Goal: Transaction & Acquisition: Purchase product/service

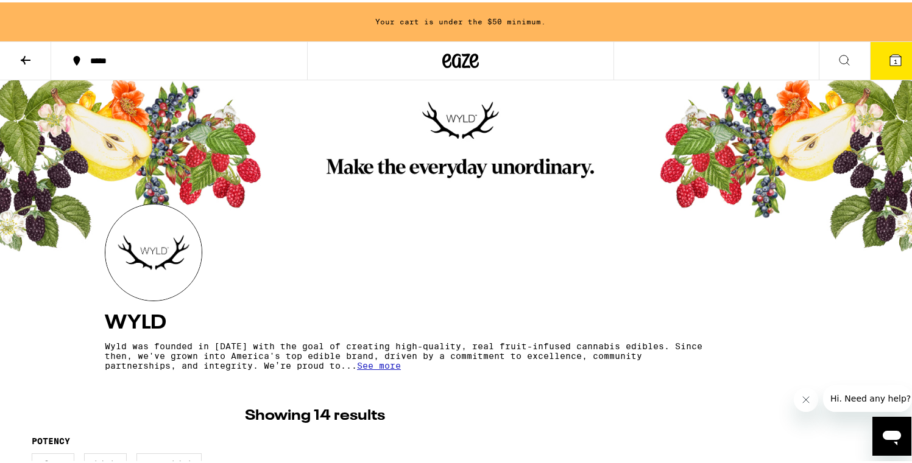
click at [23, 61] on icon at bounding box center [25, 58] width 15 height 15
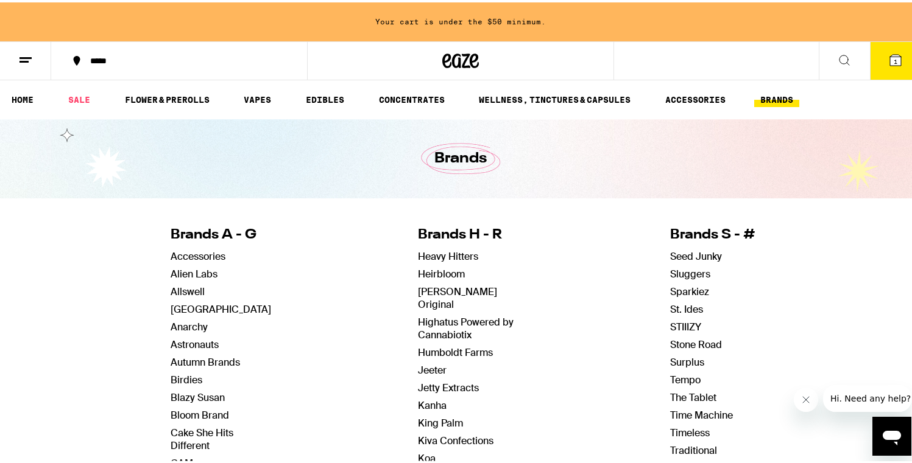
click at [26, 57] on icon at bounding box center [25, 58] width 15 height 15
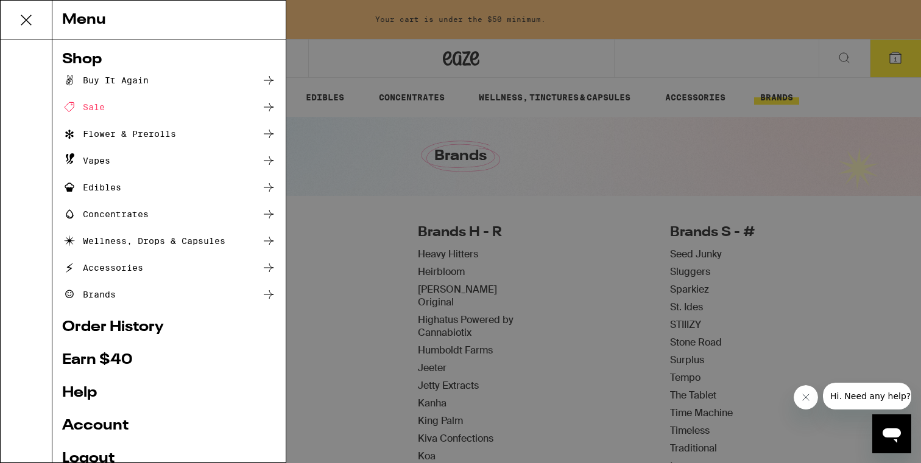
click at [338, 147] on div "Menu Shop Buy It Again Sale Flower & Prerolls Vapes Edibles Concentrates Wellne…" at bounding box center [460, 231] width 921 height 463
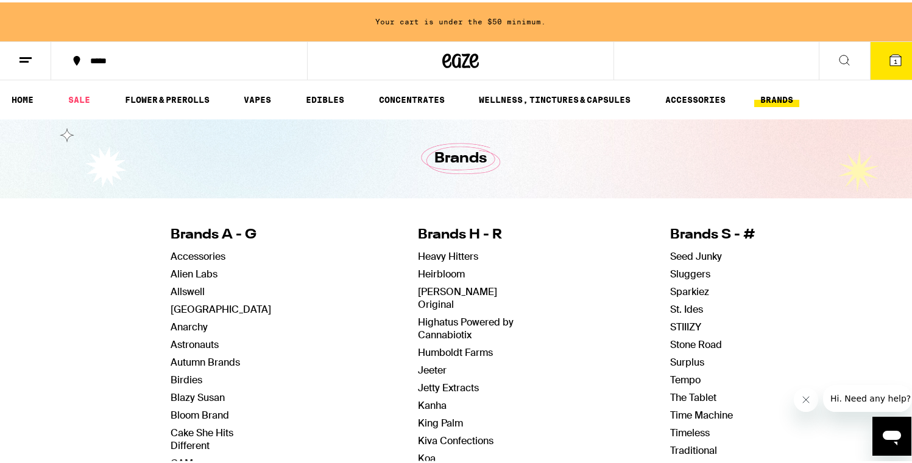
click at [890, 61] on icon at bounding box center [895, 57] width 11 height 11
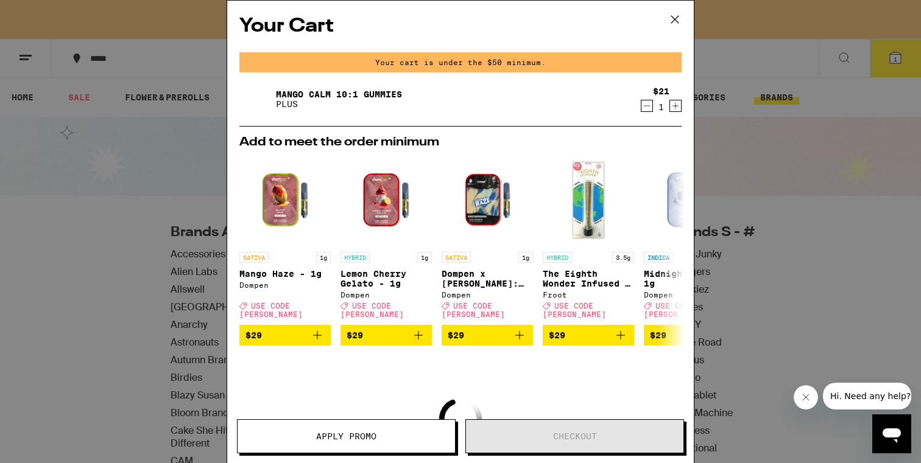
click at [327, 93] on link "Mango CALM 10:1 Gummies" at bounding box center [339, 95] width 126 height 10
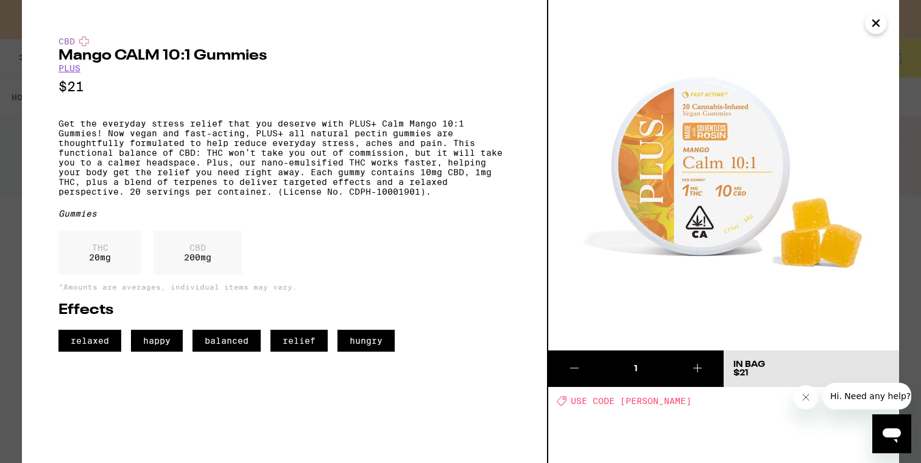
click at [879, 24] on icon "Close" at bounding box center [875, 23] width 15 height 18
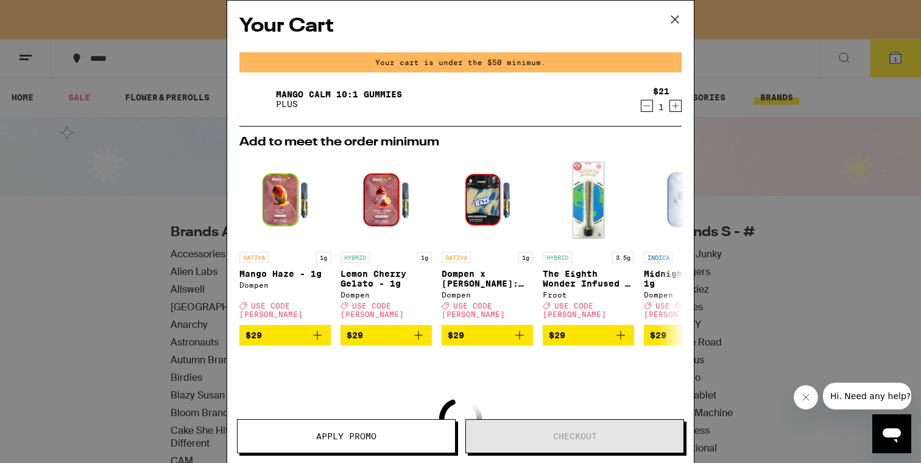
click at [680, 19] on icon at bounding box center [675, 19] width 18 height 18
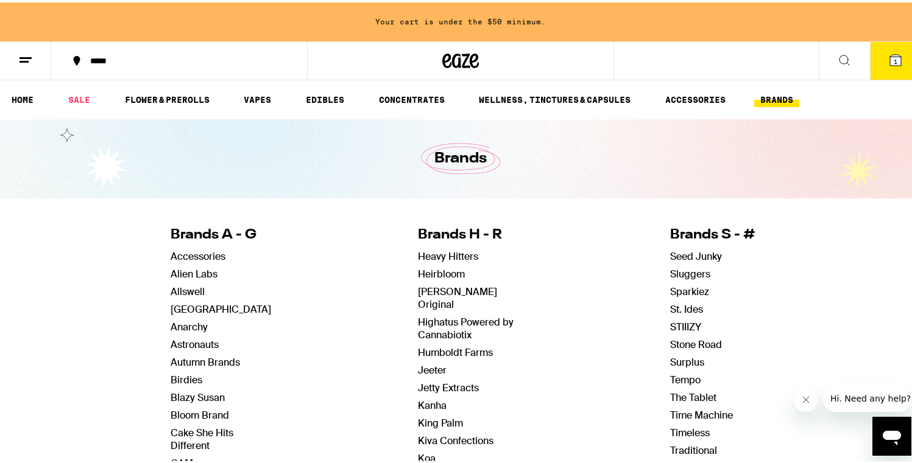
click at [442, 55] on icon at bounding box center [446, 58] width 9 height 15
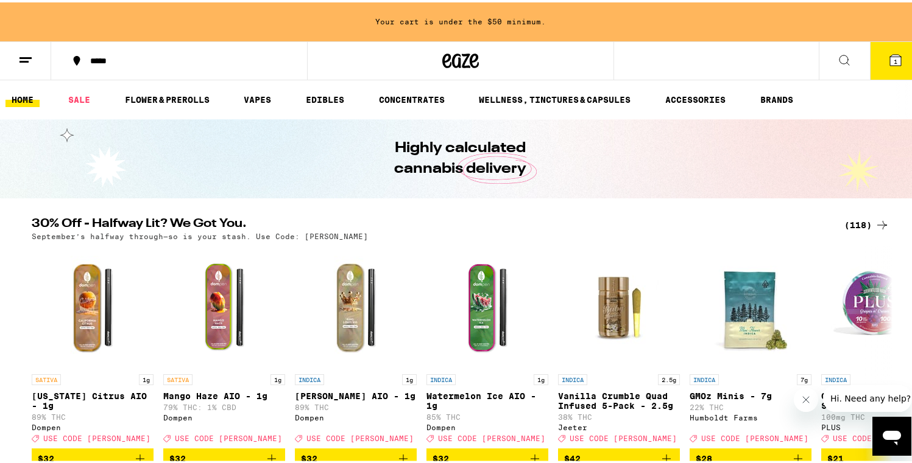
scroll to position [39, 0]
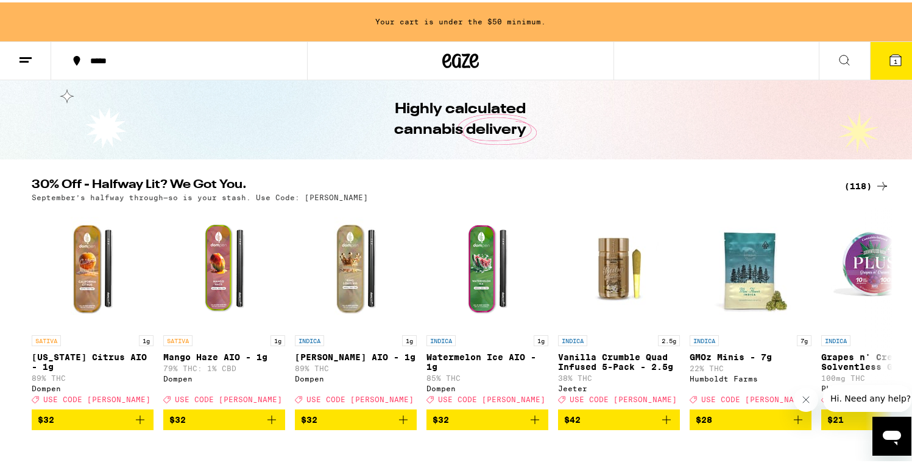
click at [893, 59] on span "1" at bounding box center [895, 58] width 4 height 7
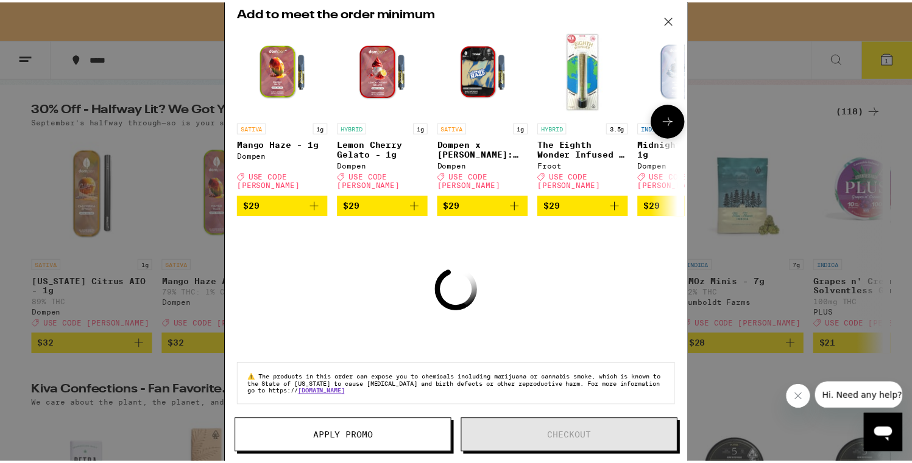
scroll to position [130, 0]
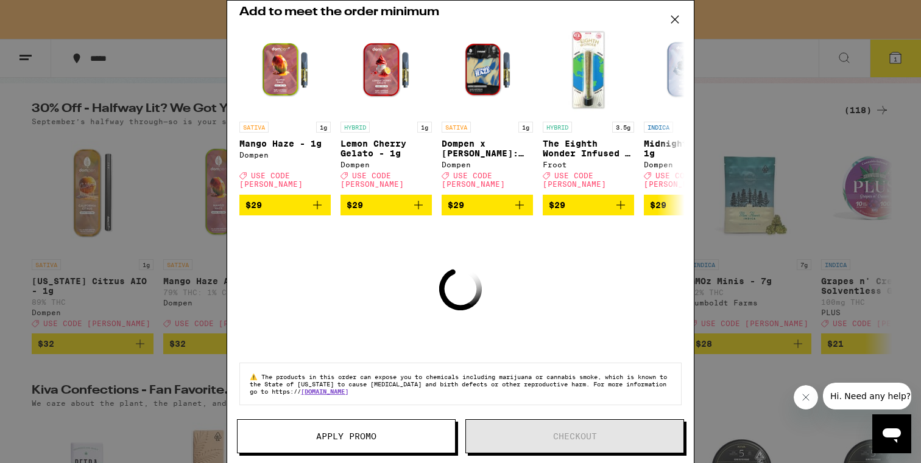
click at [677, 24] on icon at bounding box center [675, 19] width 18 height 18
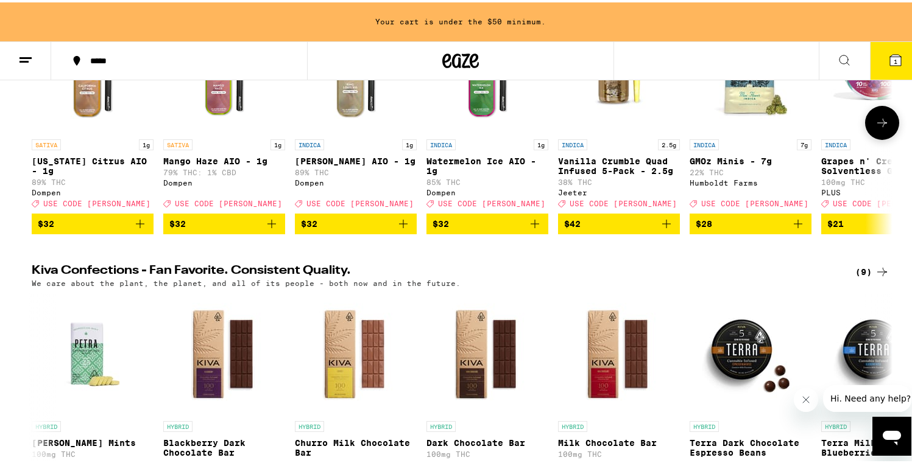
scroll to position [67, 0]
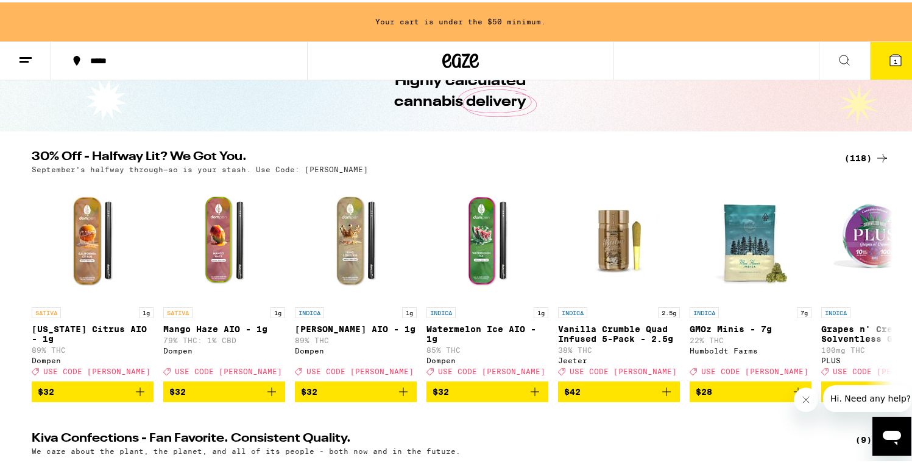
click at [857, 156] on div "(118)" at bounding box center [866, 156] width 45 height 15
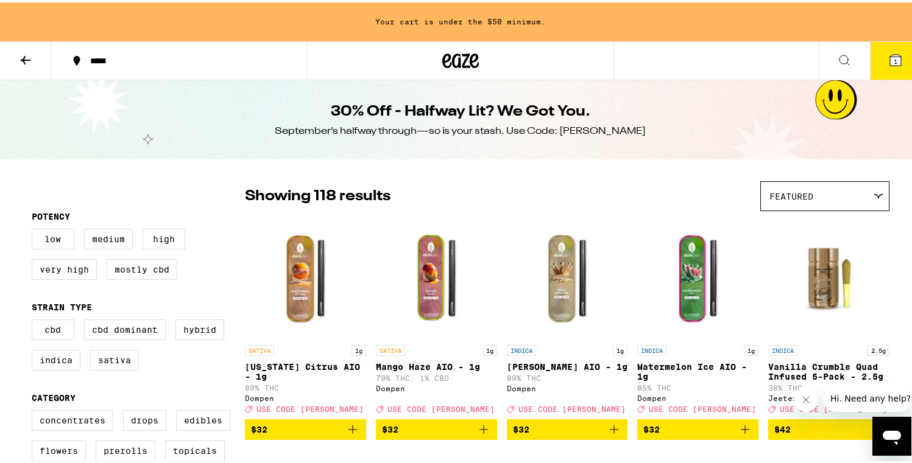
click at [460, 58] on icon at bounding box center [461, 58] width 18 height 15
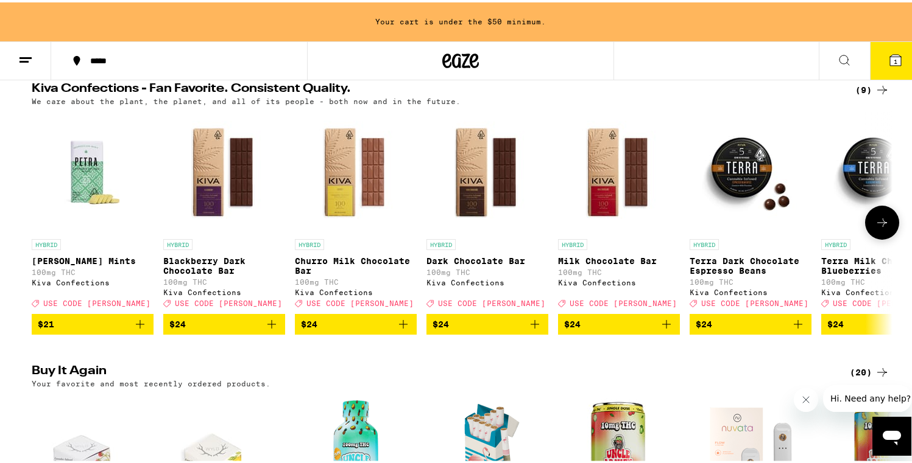
scroll to position [654, 0]
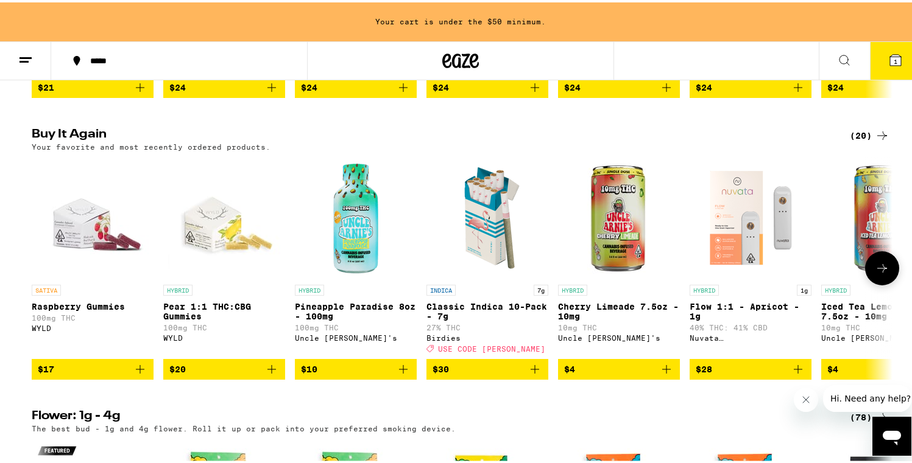
click at [208, 240] on img "Open page for Pear 1:1 THC:CBG Gummies from WYLD" at bounding box center [224, 216] width 122 height 122
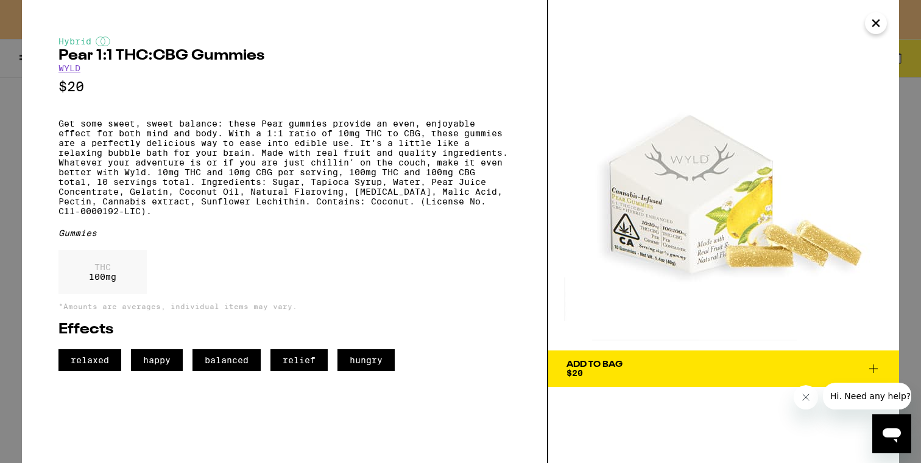
click at [639, 365] on span "Add To Bag $20" at bounding box center [723, 368] width 314 height 17
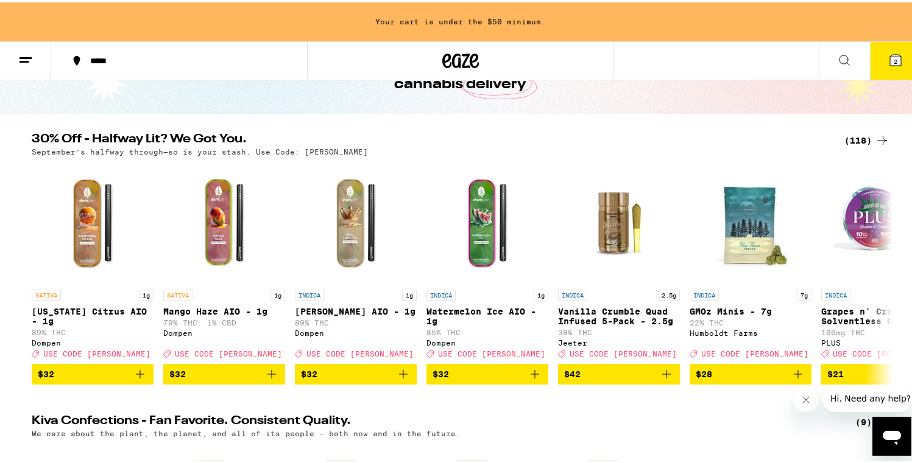
scroll to position [77, 0]
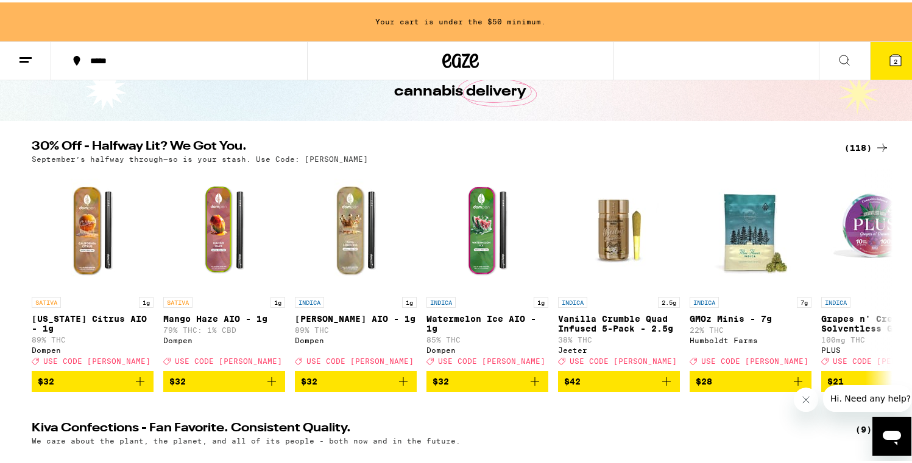
click at [877, 146] on icon at bounding box center [882, 145] width 10 height 9
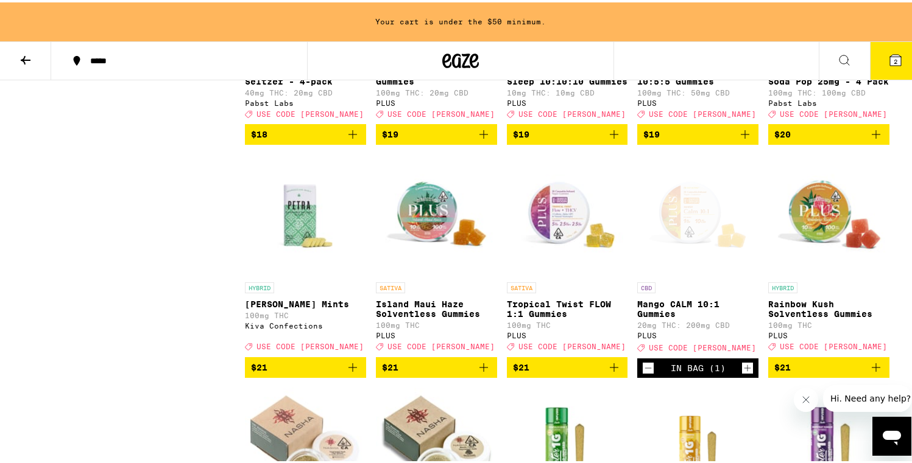
scroll to position [2157, 0]
click at [560, 269] on img "Open page for Tropical Twist FLOW 1:1 Gummies from PLUS" at bounding box center [567, 213] width 121 height 122
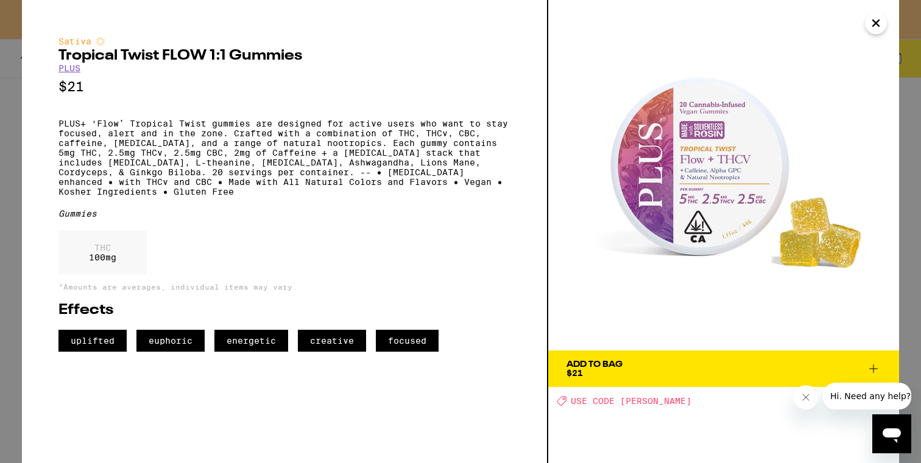
click at [870, 23] on icon "Close" at bounding box center [875, 23] width 15 height 18
